Goal: Find specific page/section: Find specific page/section

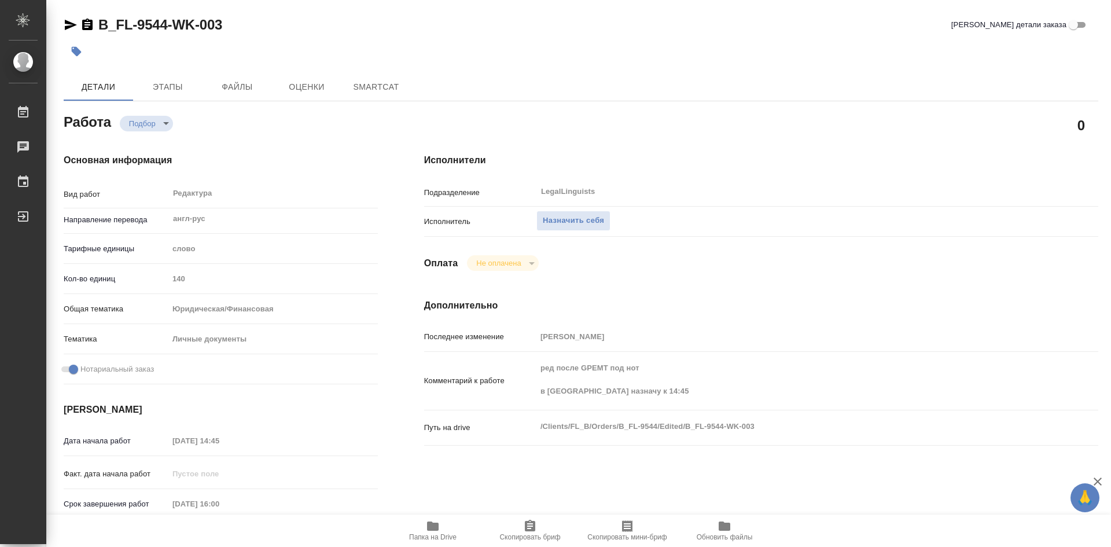
type textarea "x"
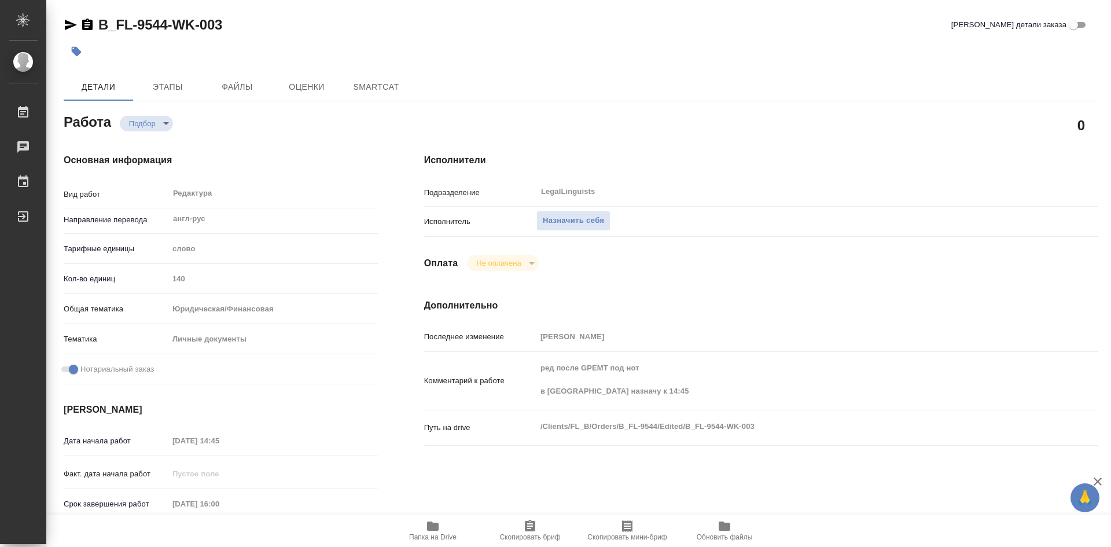
type textarea "x"
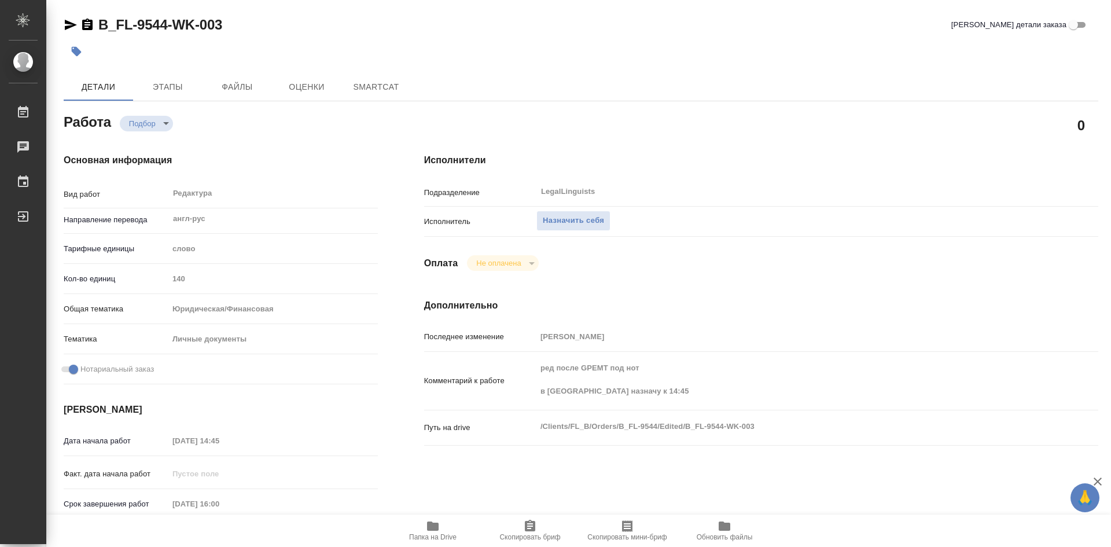
type textarea "x"
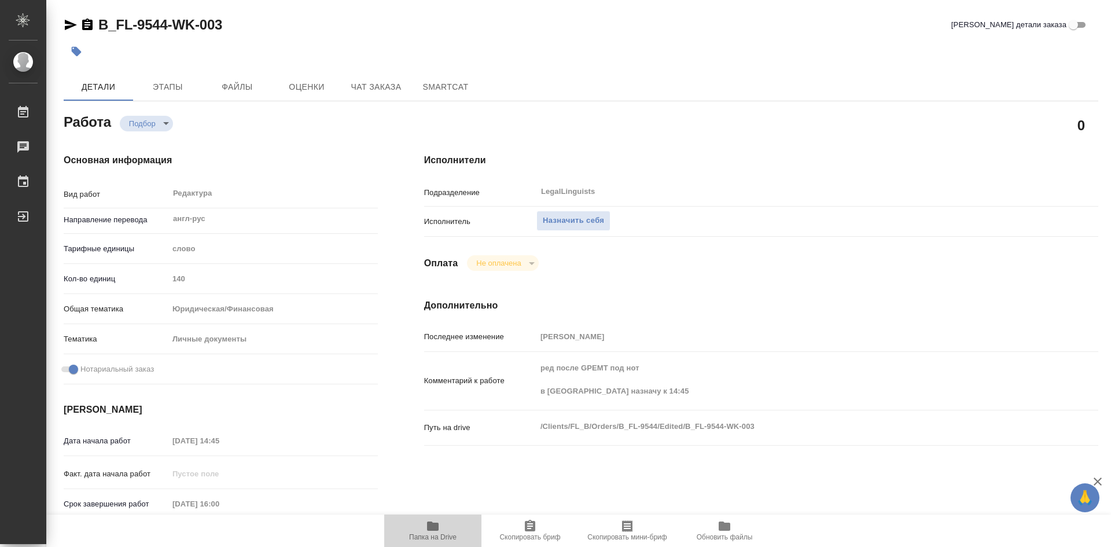
click at [442, 526] on span "Папка на Drive" at bounding box center [432, 530] width 83 height 22
type textarea "x"
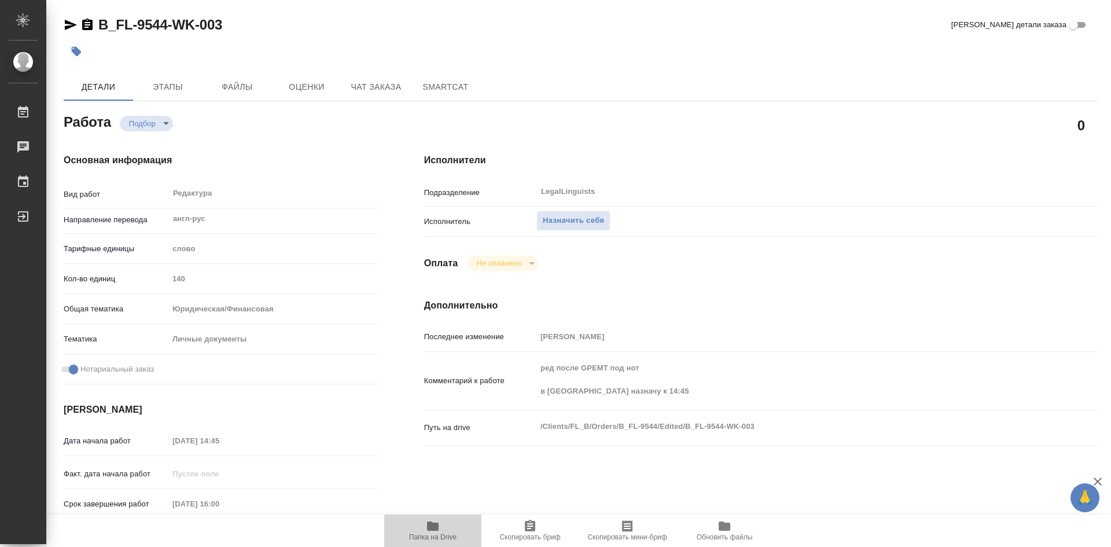
type textarea "x"
click at [442, 524] on span "Папка на Drive" at bounding box center [432, 530] width 83 height 22
type textarea "x"
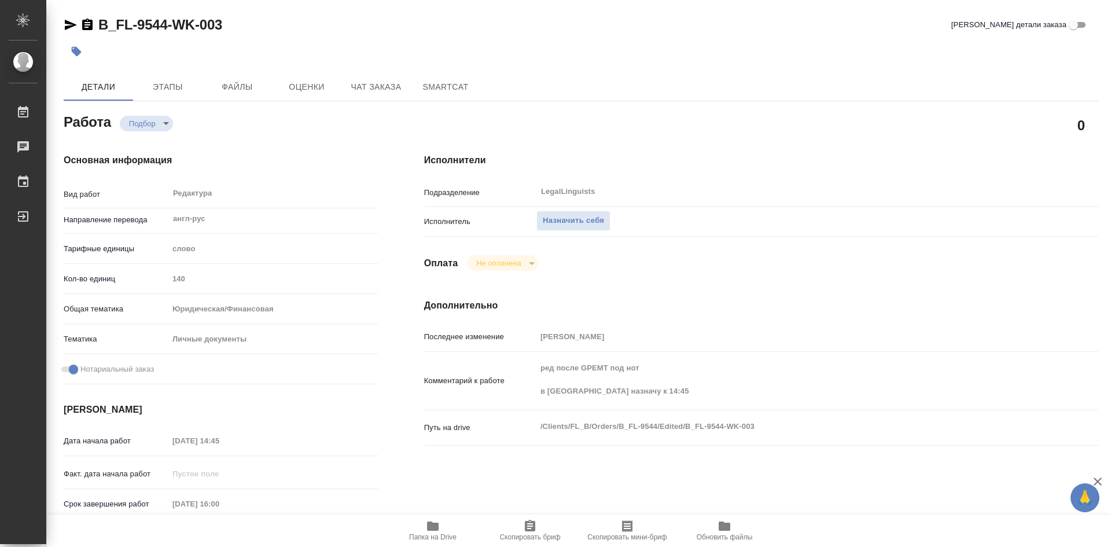
type textarea "x"
